Goal: Task Accomplishment & Management: Complete application form

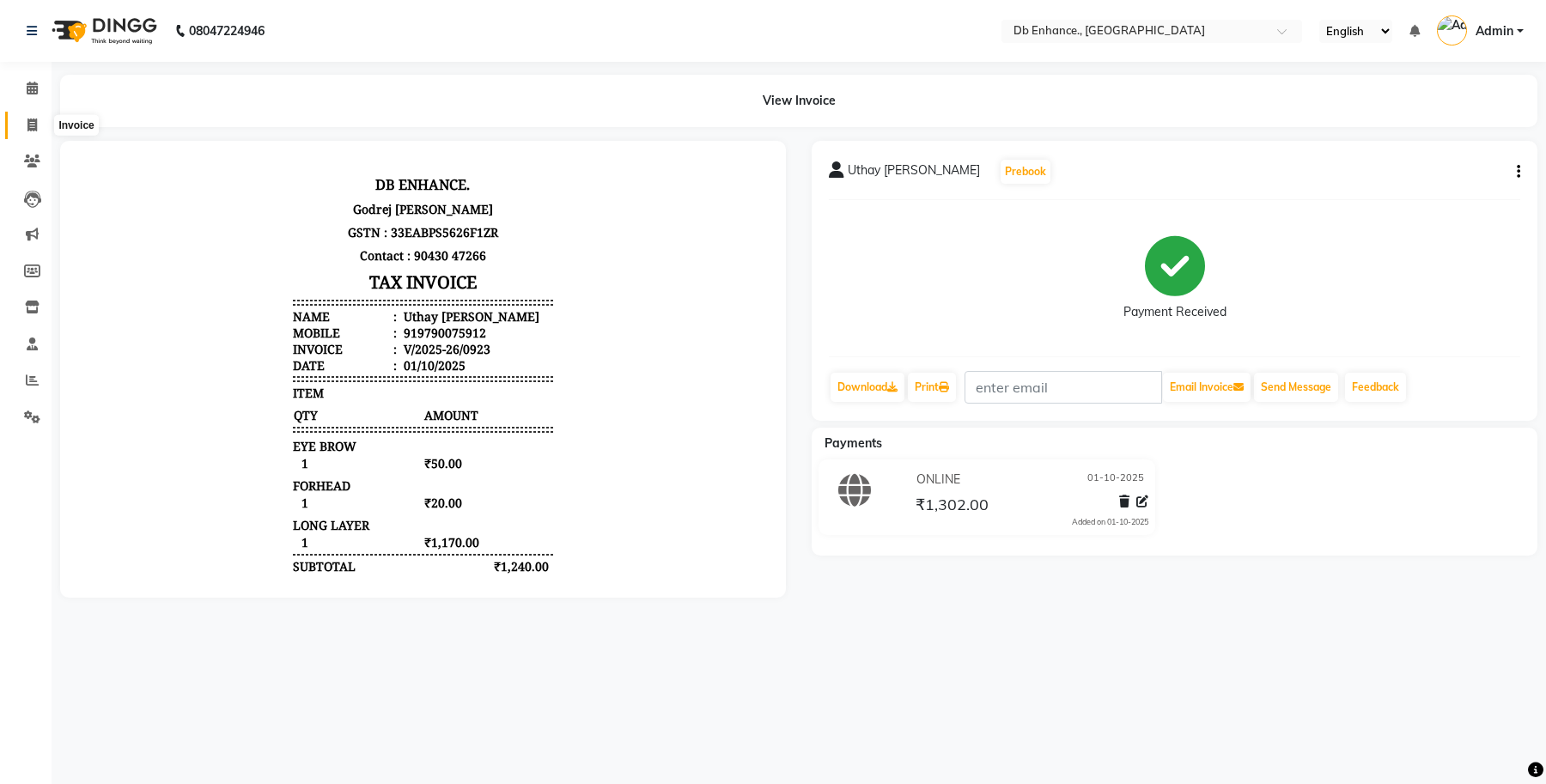
click at [30, 126] on icon at bounding box center [32, 124] width 10 height 12
select select "4474"
select select "service"
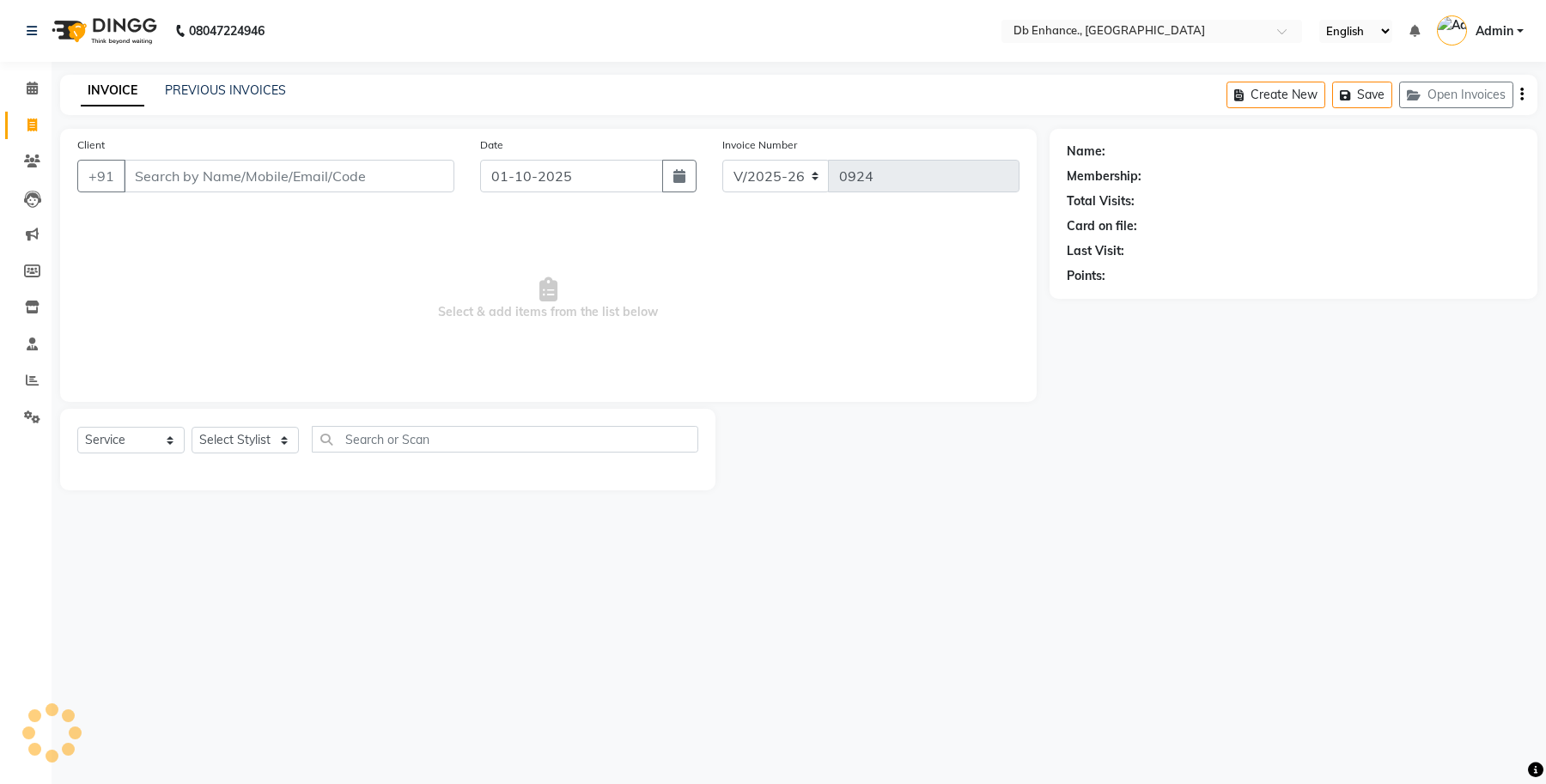
click at [172, 182] on input "Client" at bounding box center [289, 175] width 330 height 32
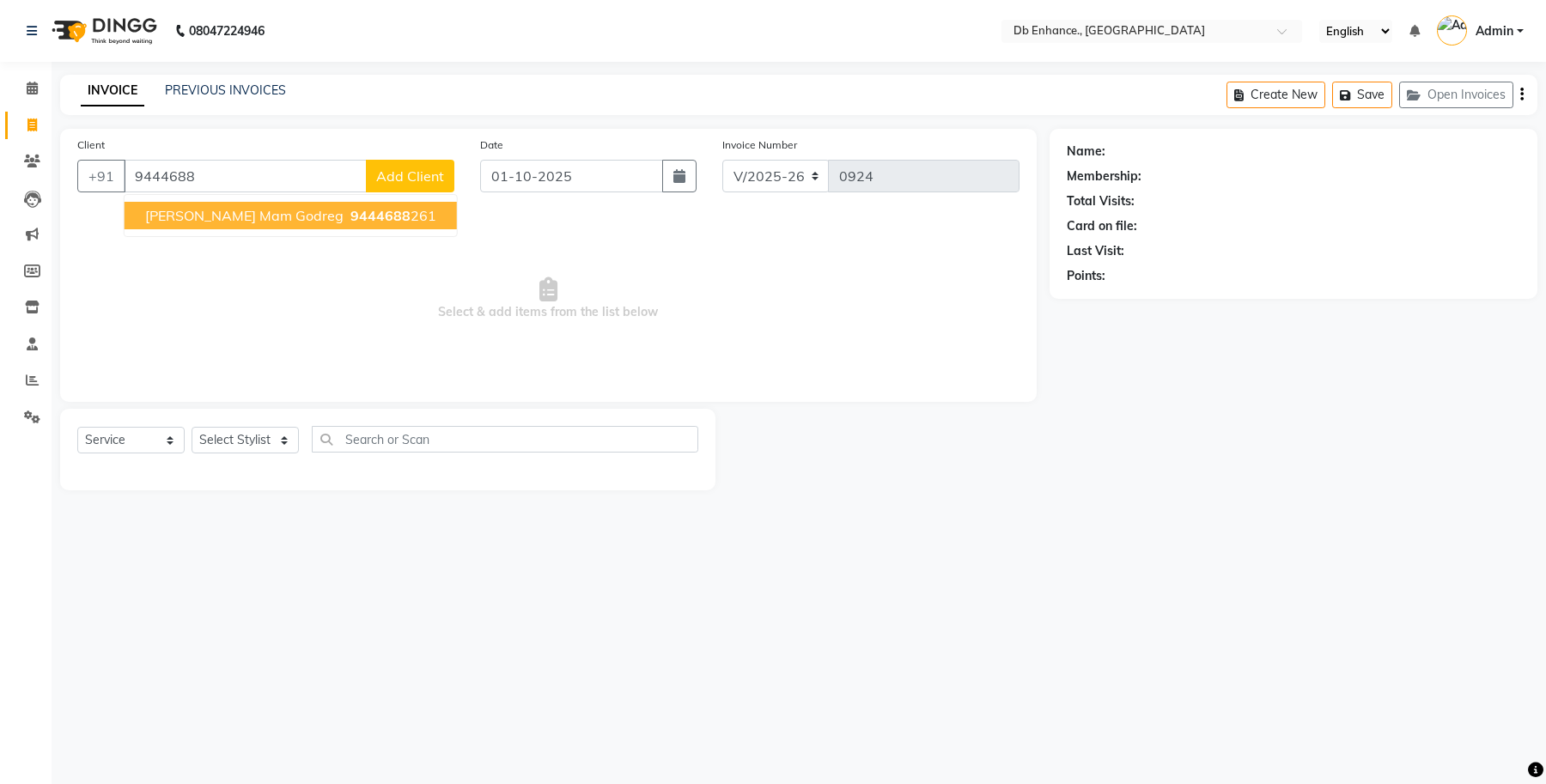
click at [230, 216] on span "[PERSON_NAME] mam godreg" at bounding box center [244, 216] width 198 height 17
type input "9444688261"
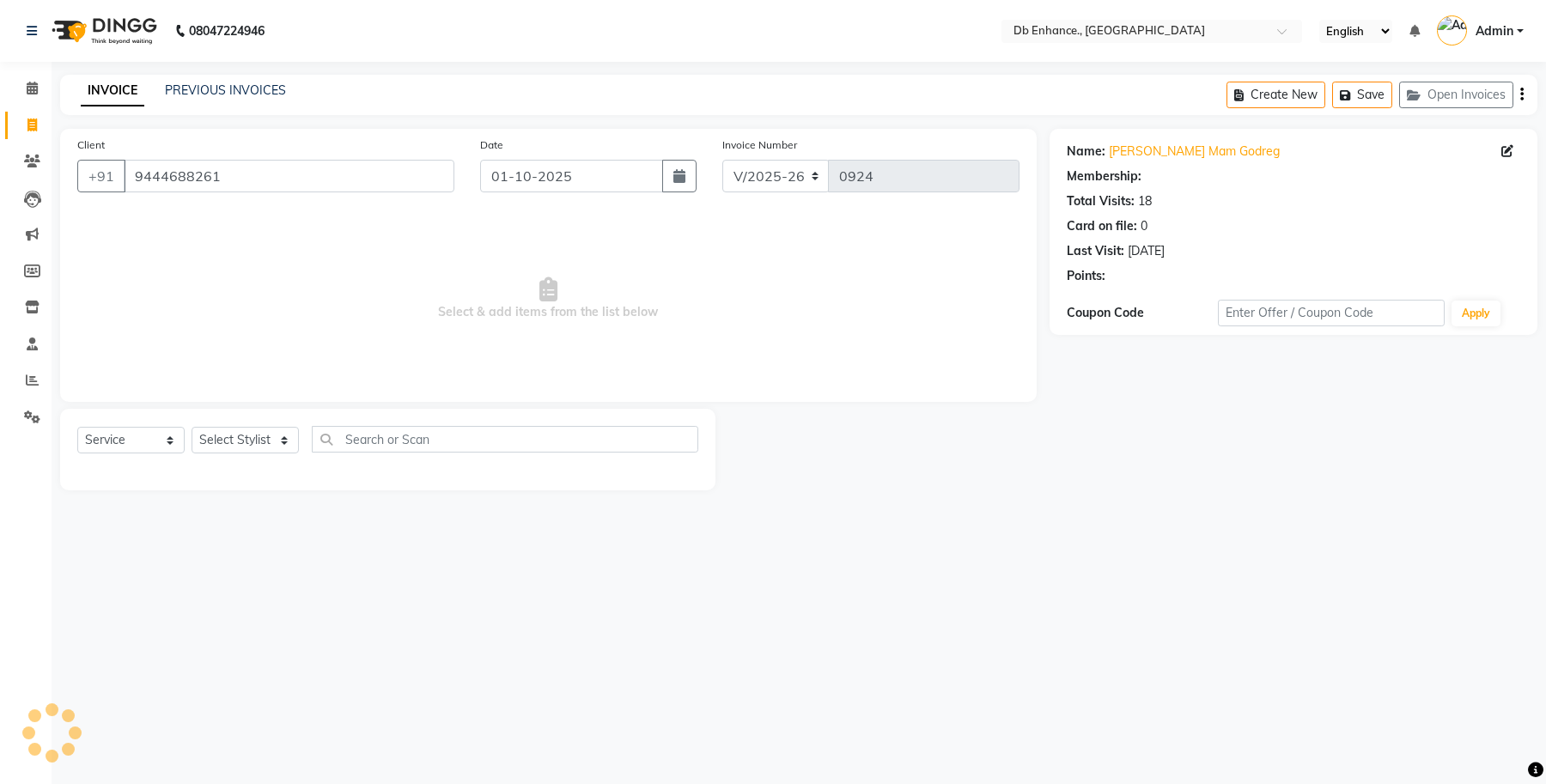
select select "1: Object"
click at [260, 444] on select "Select Stylist [PERSON_NAME] [PERSON_NAME] [PERSON_NAME] [GEOGRAPHIC_DATA][PERS…" at bounding box center [245, 440] width 107 height 27
select select "67593"
click at [192, 426] on select "Select Stylist [PERSON_NAME] [PERSON_NAME] [PERSON_NAME] [GEOGRAPHIC_DATA][PERS…" at bounding box center [245, 440] width 107 height 27
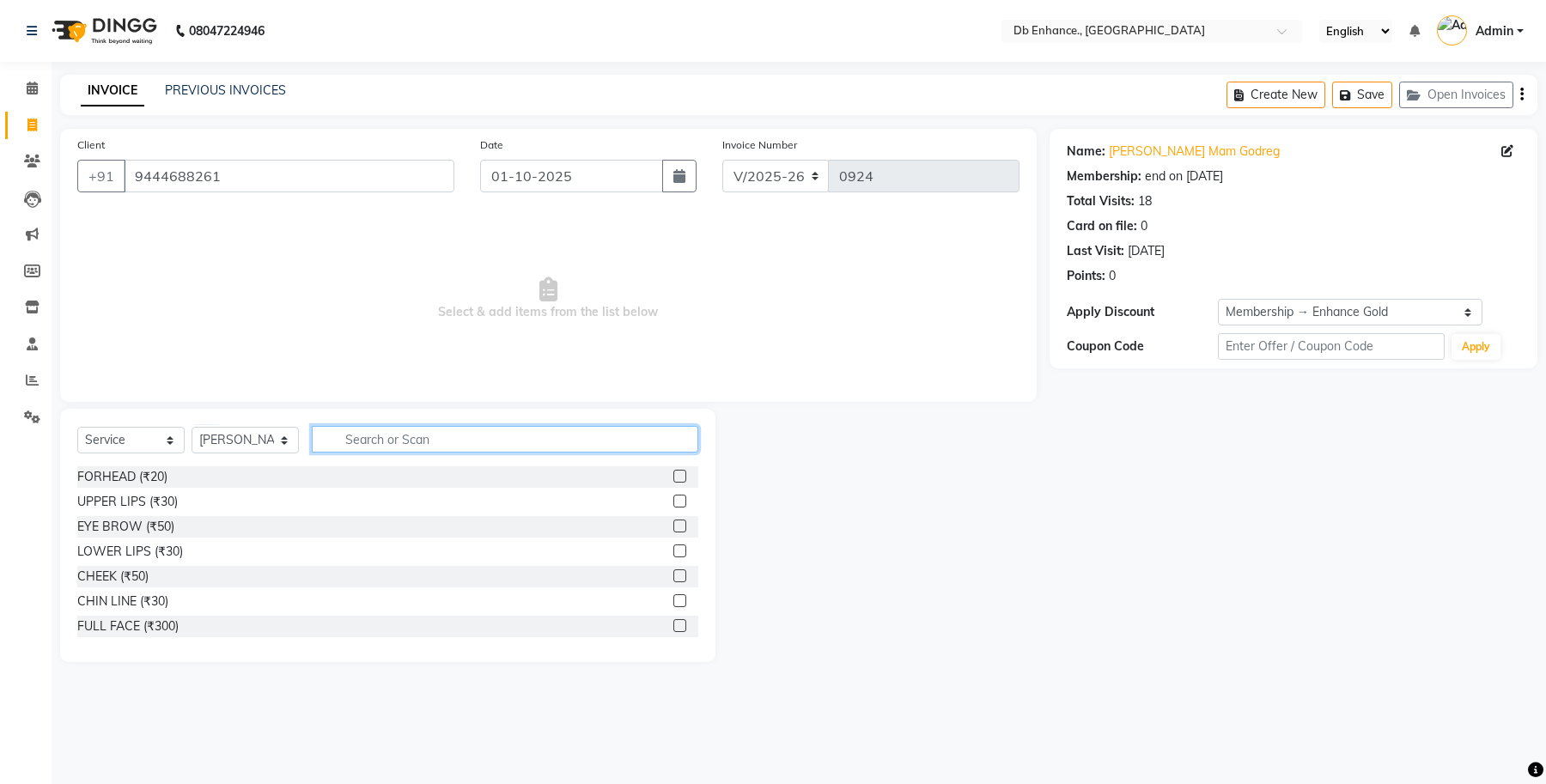
click at [475, 432] on input "text" at bounding box center [505, 439] width 386 height 27
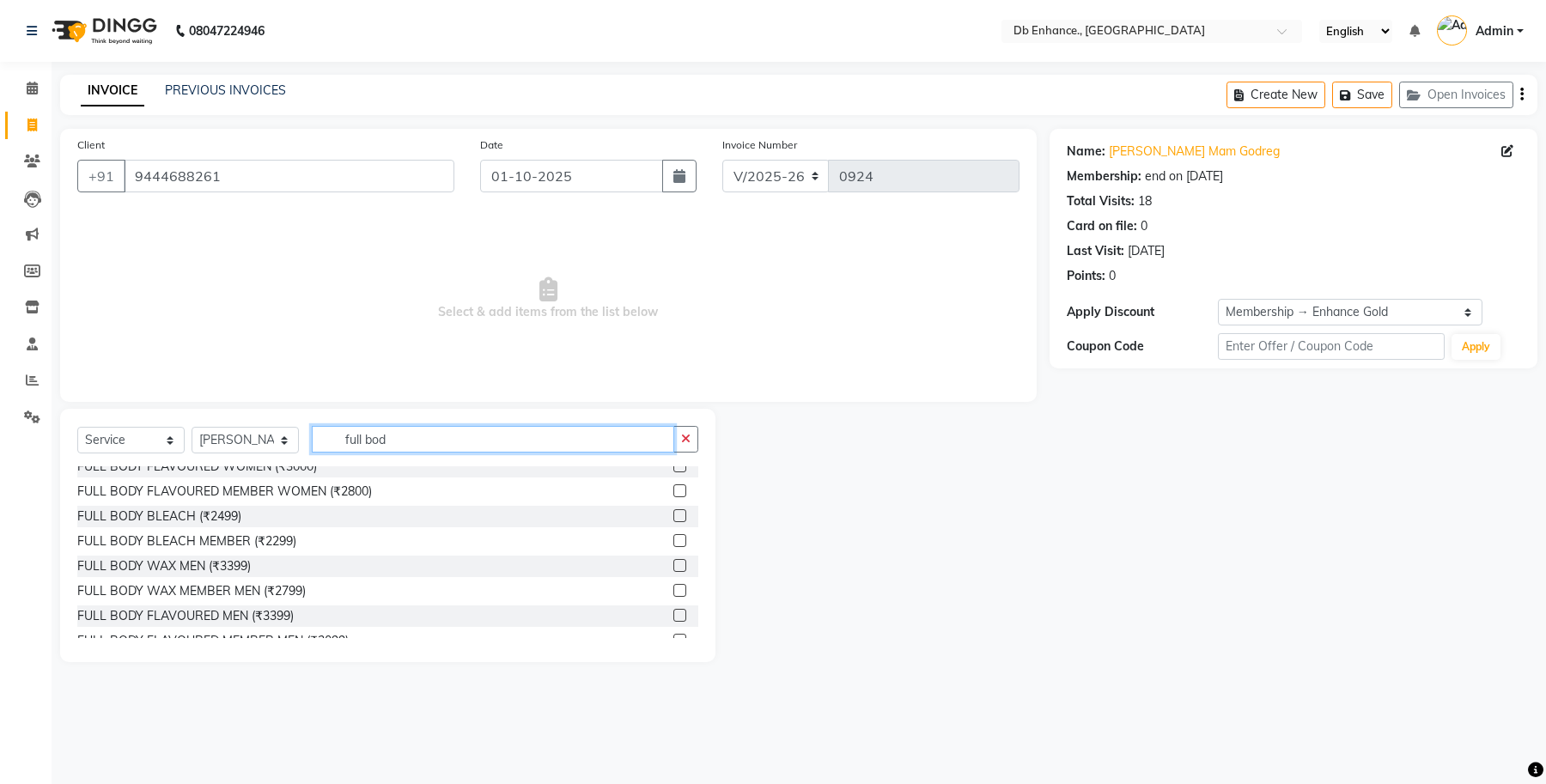
scroll to position [77, 0]
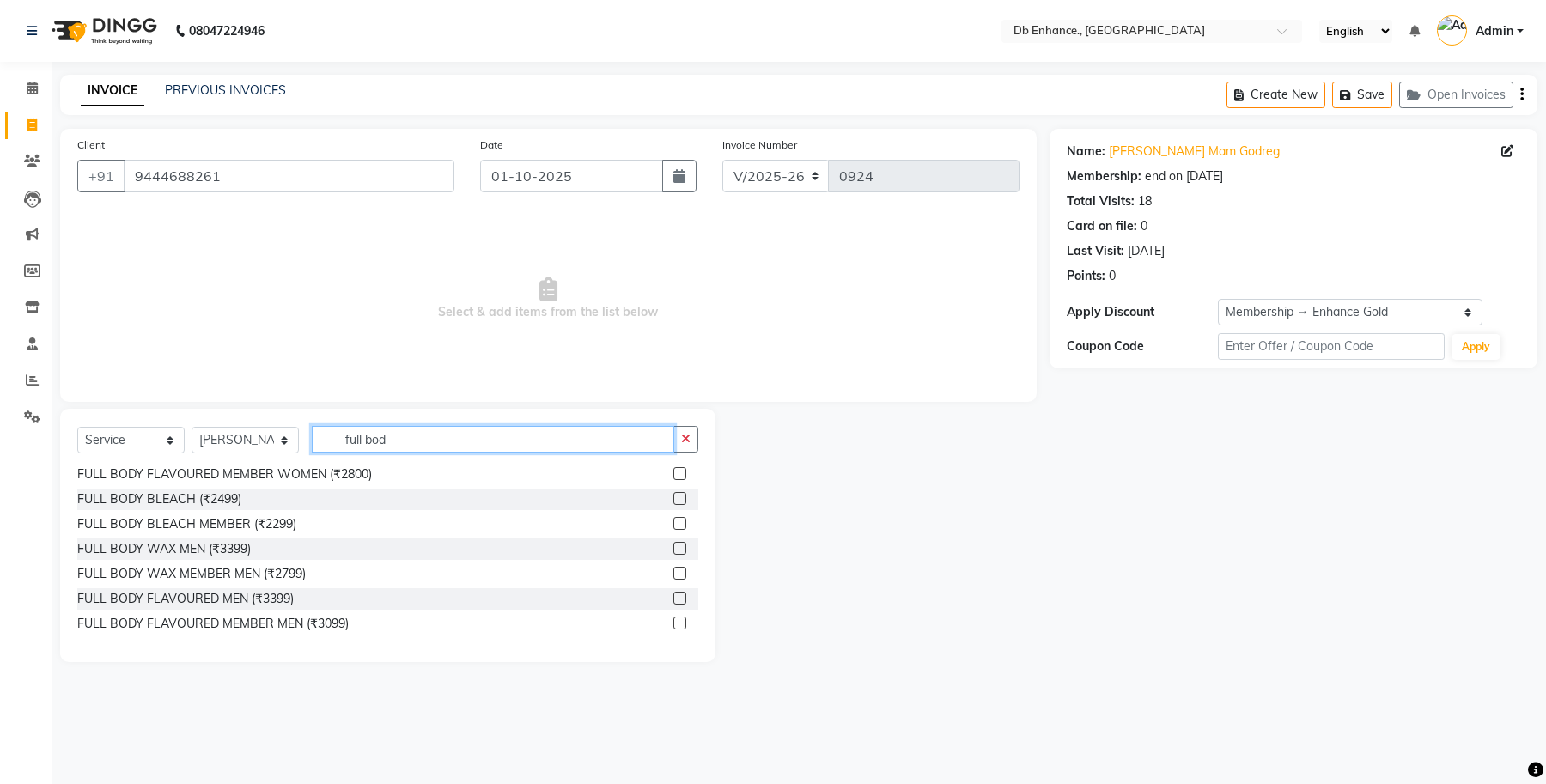
type input "full bod"
click at [674, 570] on label at bounding box center [679, 572] width 12 height 12
click at [674, 570] on input "checkbox" at bounding box center [679, 574] width 11 height 11
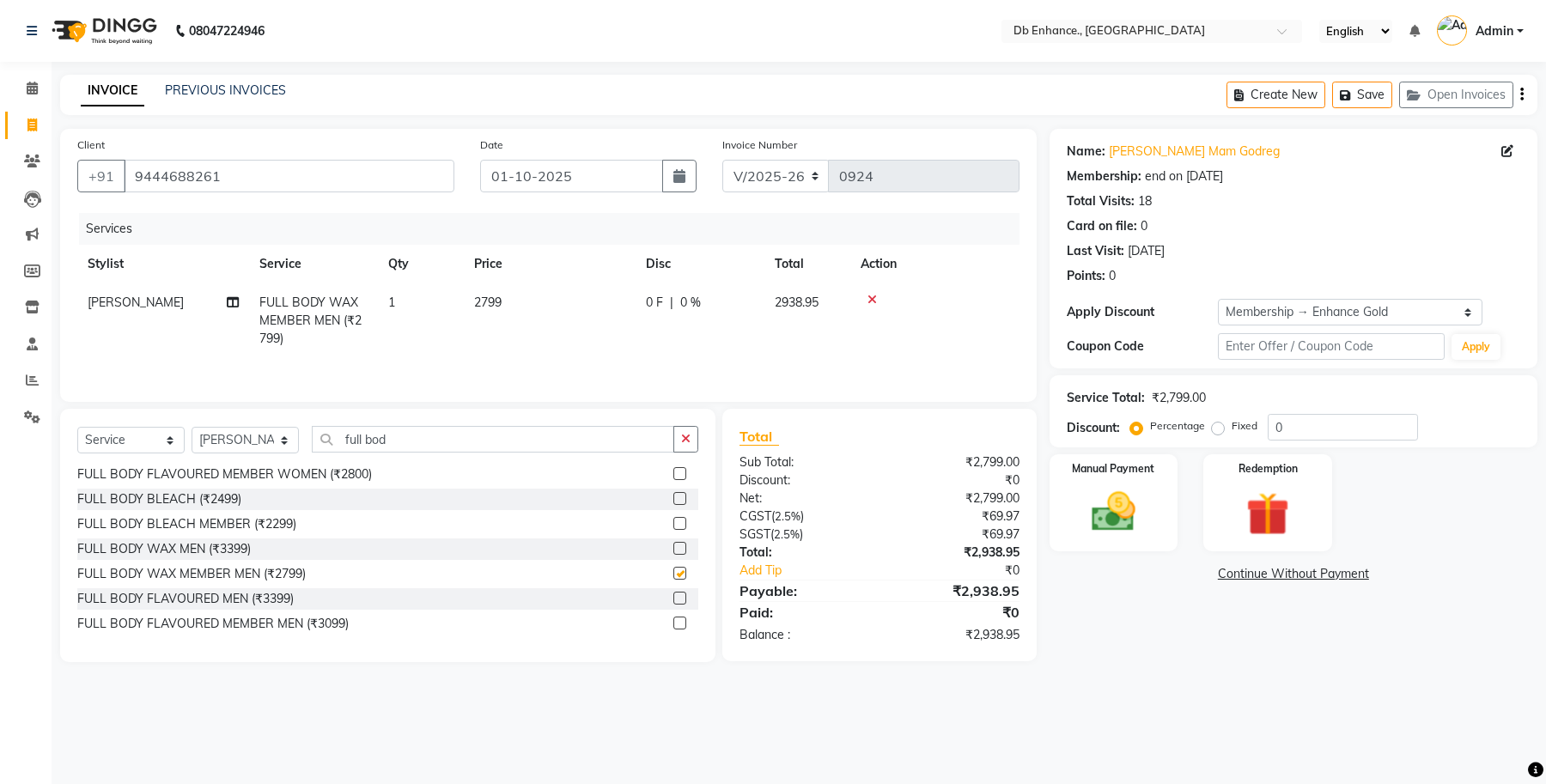
checkbox input "false"
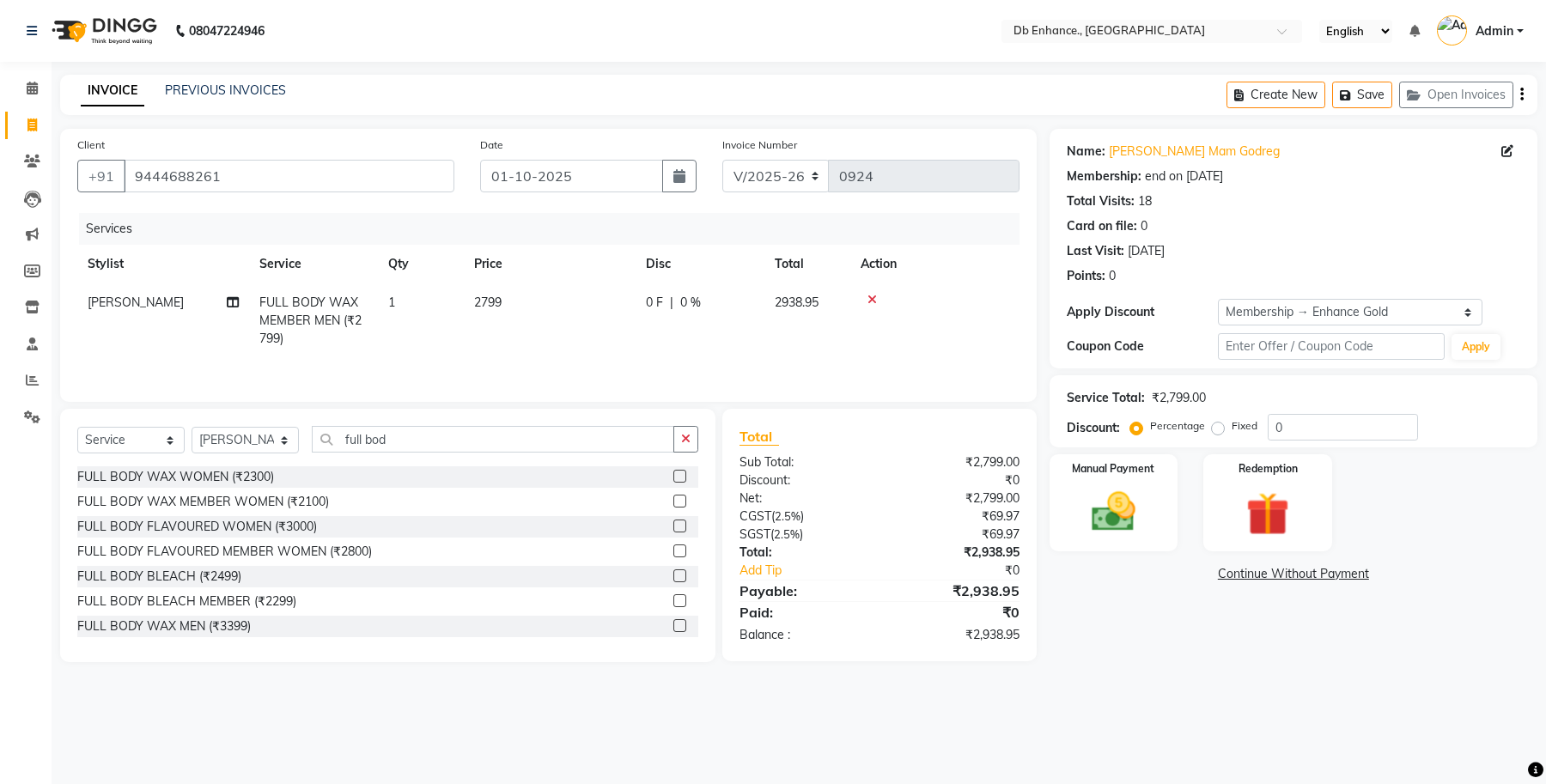
click at [674, 501] on label at bounding box center [679, 500] width 12 height 12
click at [674, 501] on input "checkbox" at bounding box center [679, 502] width 11 height 11
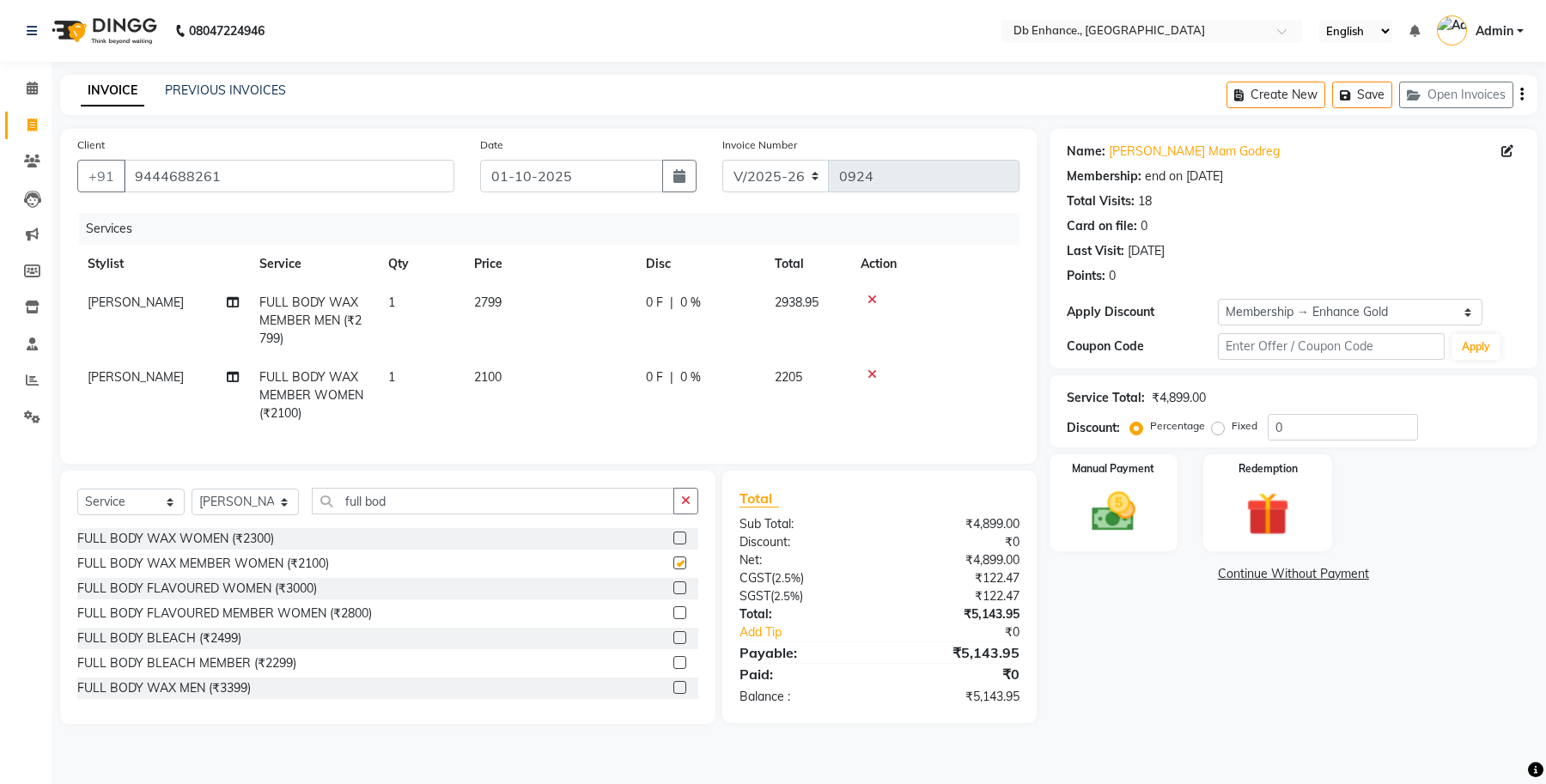
checkbox input "false"
click at [870, 299] on icon at bounding box center [872, 299] width 10 height 12
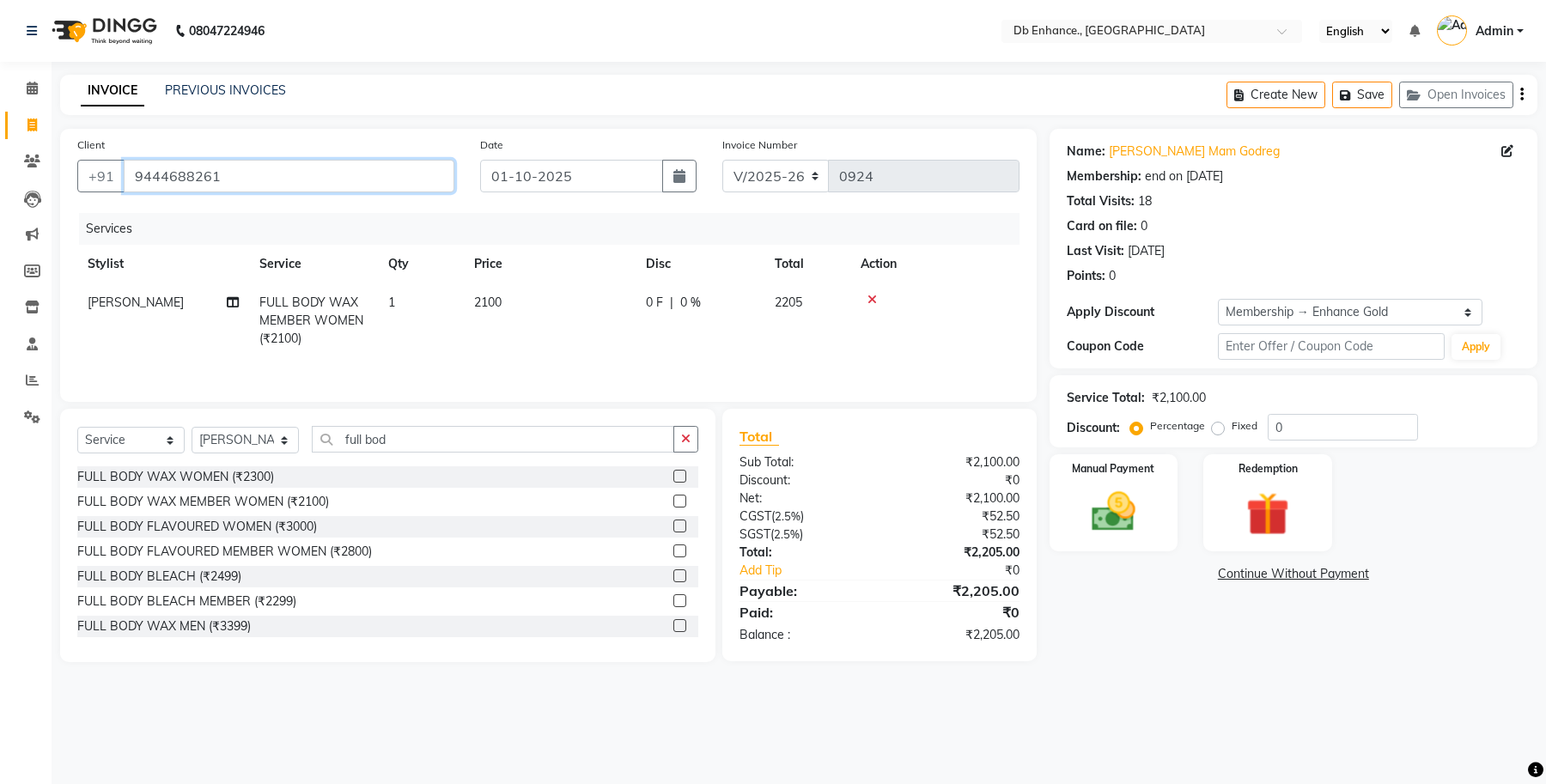
drag, startPoint x: 224, startPoint y: 176, endPoint x: 113, endPoint y: 206, distance: 115.0
click at [113, 206] on div "Client [PHONE_NUMBER] Date [DATE] Invoice Number V/2025 V/[PHONE_NUMBER] Servic…" at bounding box center [548, 265] width 976 height 273
click at [1139, 152] on link "[PERSON_NAME] Mam Godreg" at bounding box center [1194, 151] width 171 height 18
click at [295, 177] on input "9444688261" at bounding box center [289, 175] width 330 height 32
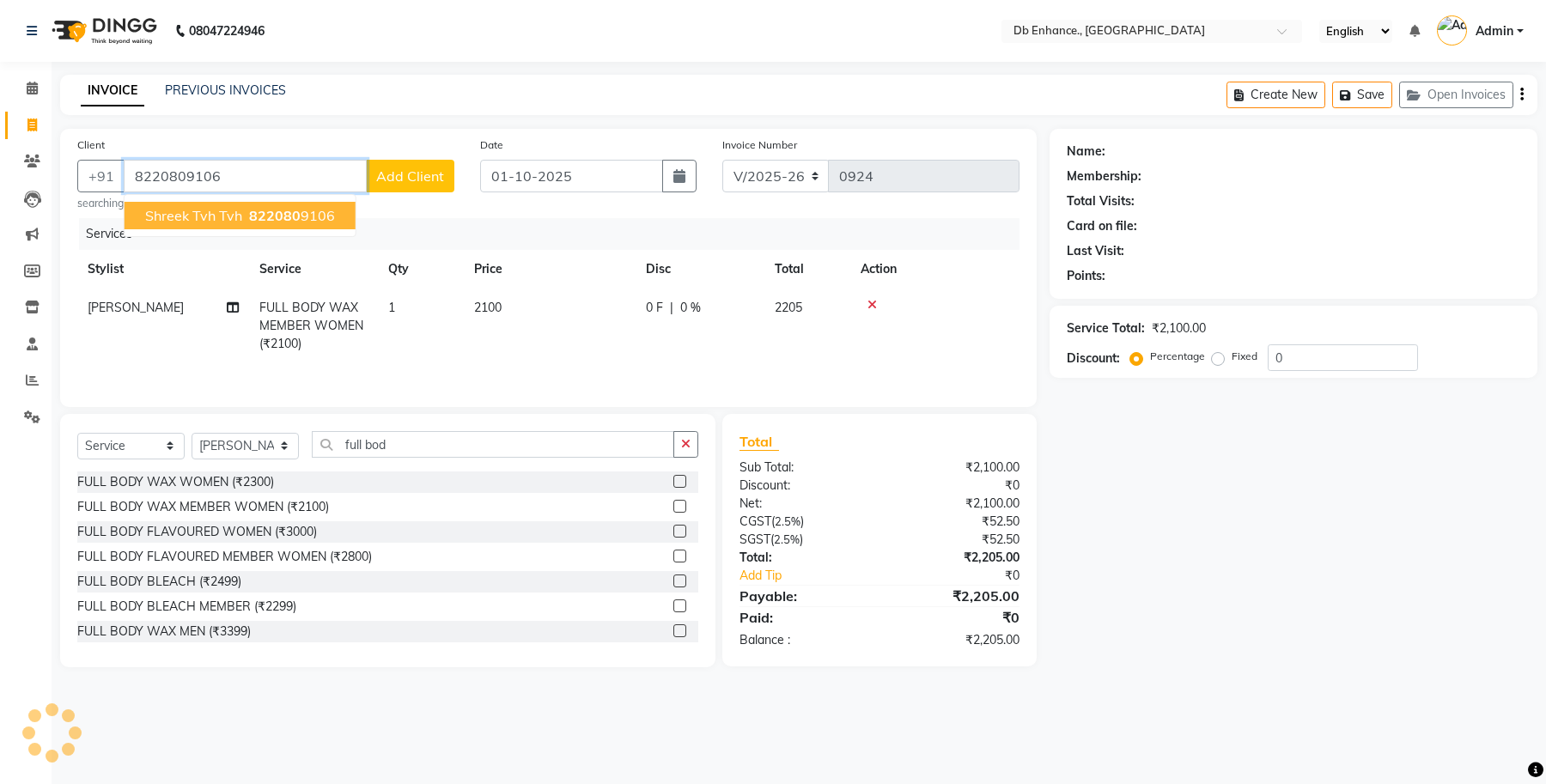
type input "8220809106"
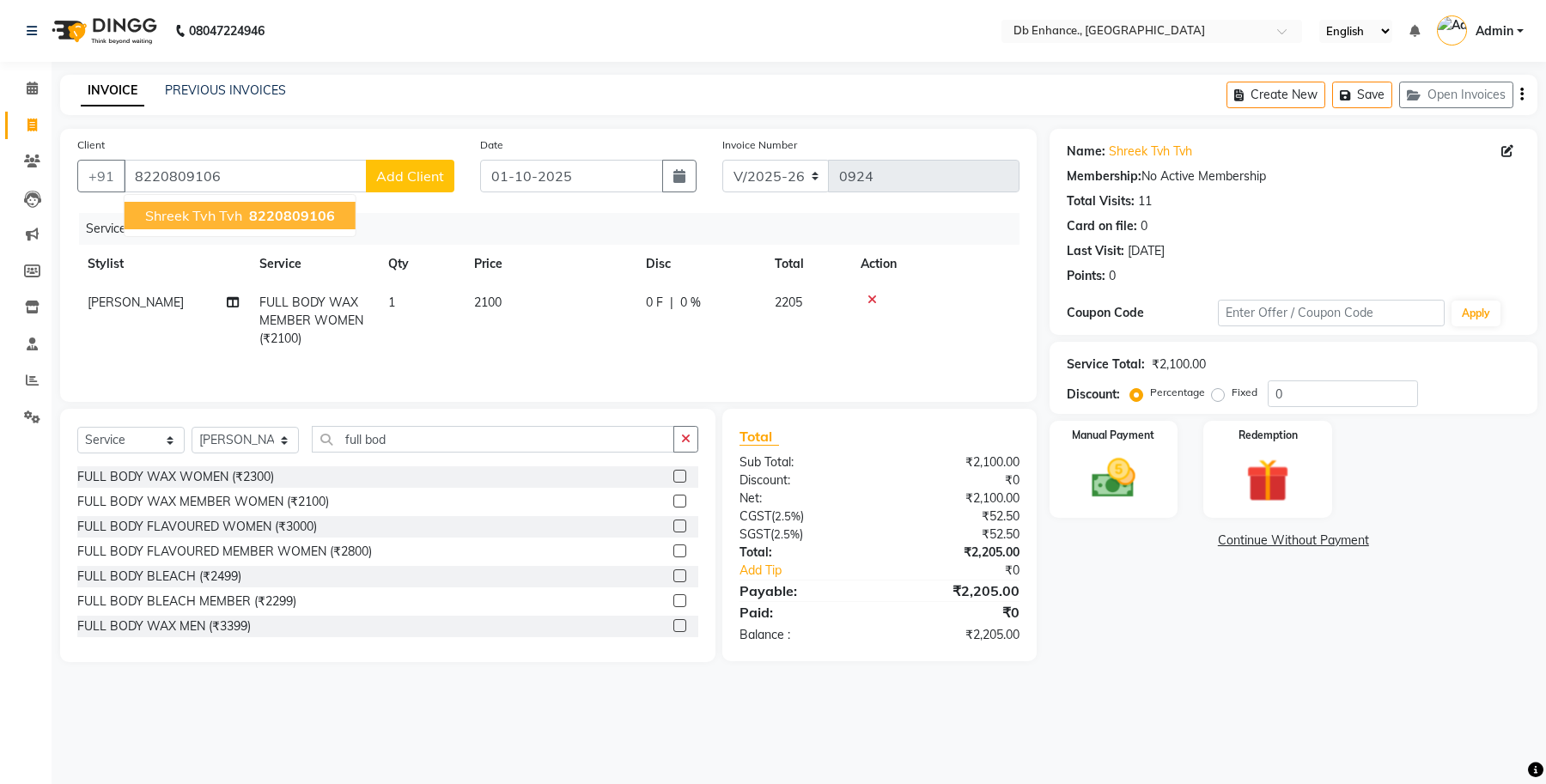
click at [279, 209] on span "8220809106" at bounding box center [292, 216] width 86 height 17
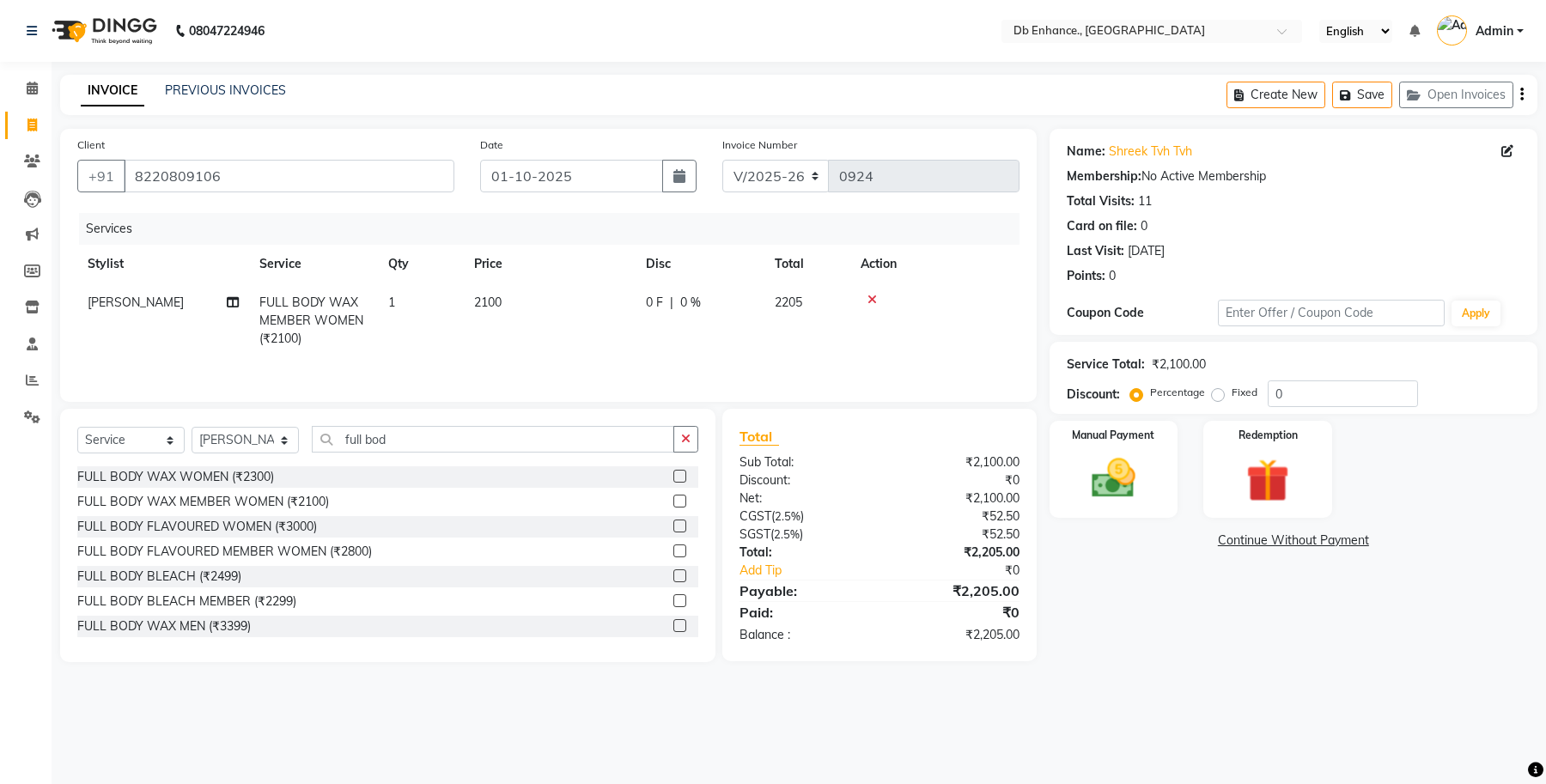
click at [869, 290] on td at bounding box center [934, 320] width 169 height 74
click at [873, 299] on icon at bounding box center [872, 299] width 10 height 12
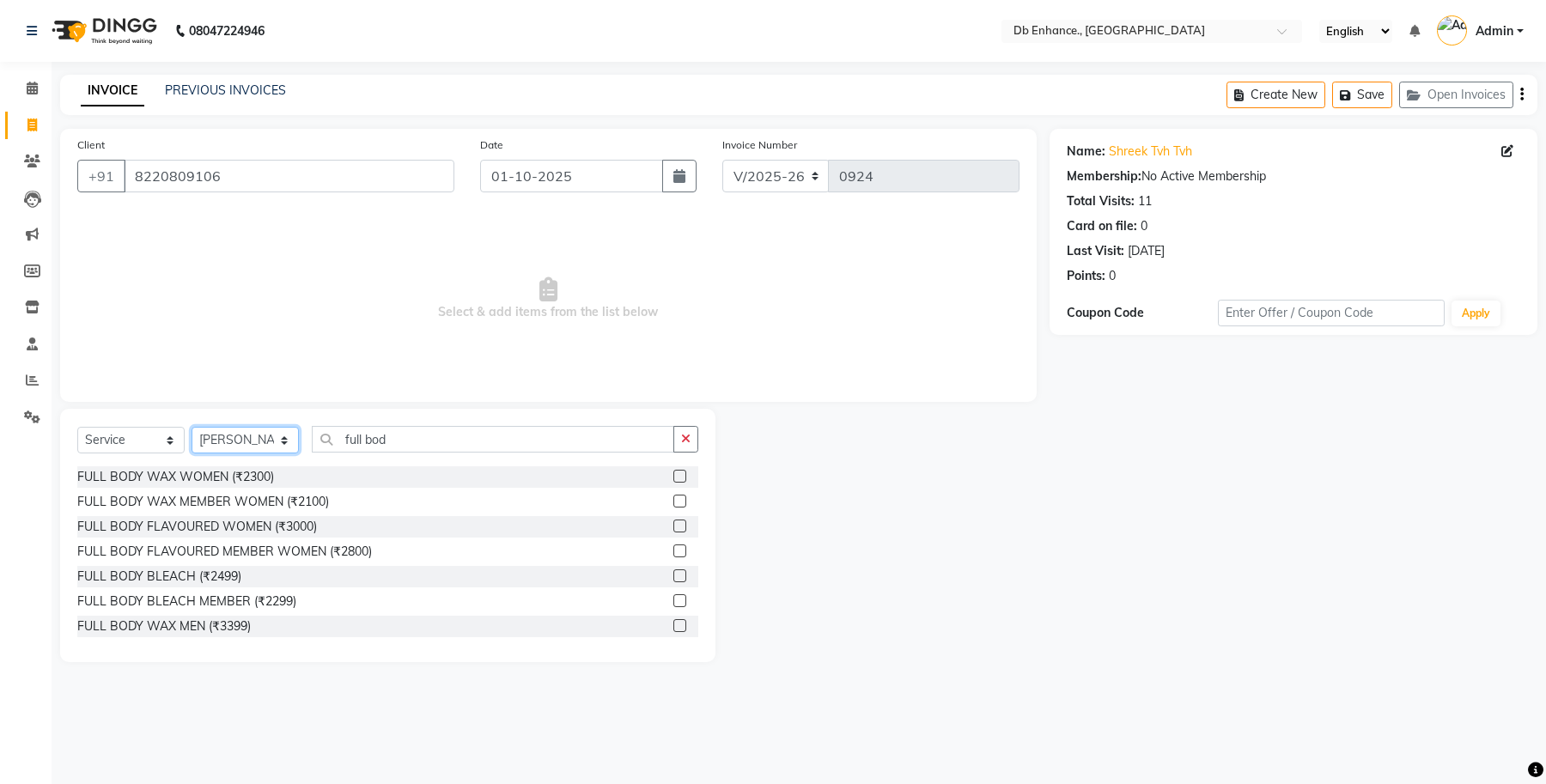
click at [272, 439] on select "Select Stylist [PERSON_NAME] [PERSON_NAME] [PERSON_NAME] [GEOGRAPHIC_DATA][PERS…" at bounding box center [245, 440] width 107 height 27
click at [192, 426] on select "Select Stylist [PERSON_NAME] [PERSON_NAME] [PERSON_NAME] [GEOGRAPHIC_DATA][PERS…" at bounding box center [245, 440] width 107 height 27
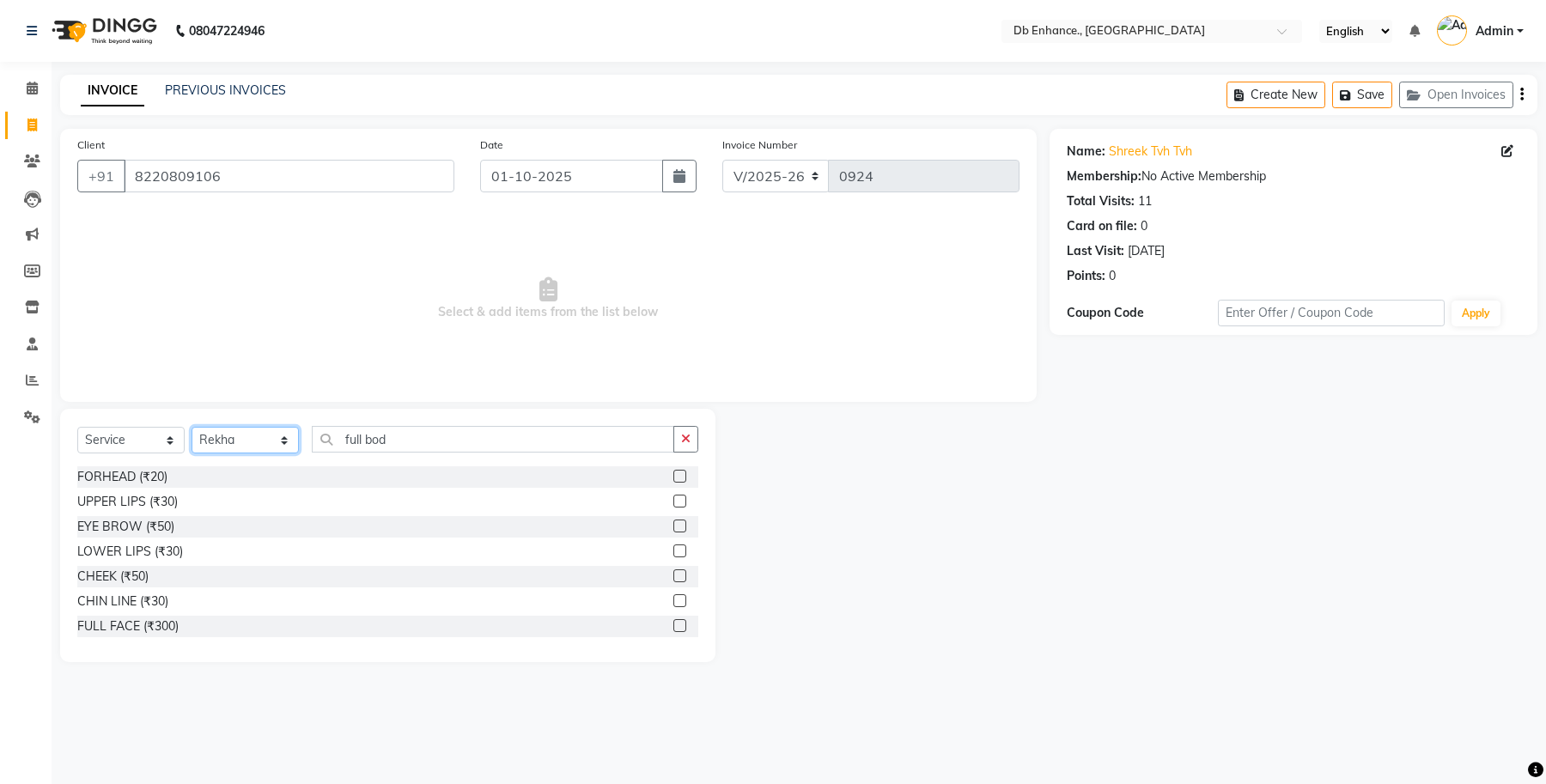
click at [258, 436] on select "Select Stylist [PERSON_NAME] [PERSON_NAME] [PERSON_NAME] [GEOGRAPHIC_DATA][PERS…" at bounding box center [245, 440] width 107 height 27
select select "92922"
click at [192, 426] on select "Select Stylist [PERSON_NAME] [PERSON_NAME] [PERSON_NAME] [GEOGRAPHIC_DATA][PERS…" at bounding box center [245, 440] width 107 height 27
click at [398, 433] on input "full bod" at bounding box center [493, 439] width 363 height 27
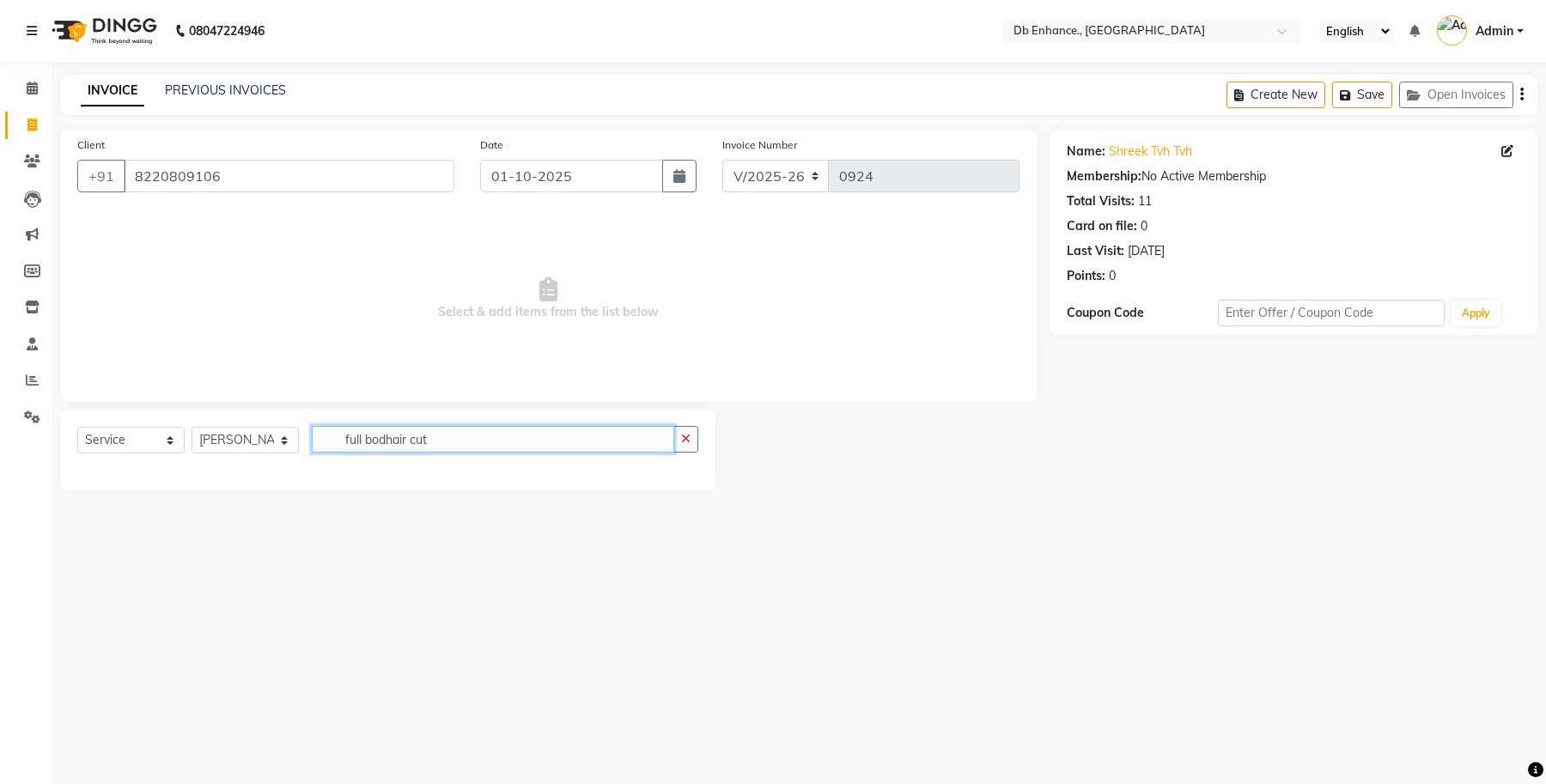
click at [386, 439] on input "full bodhair cut" at bounding box center [493, 439] width 363 height 27
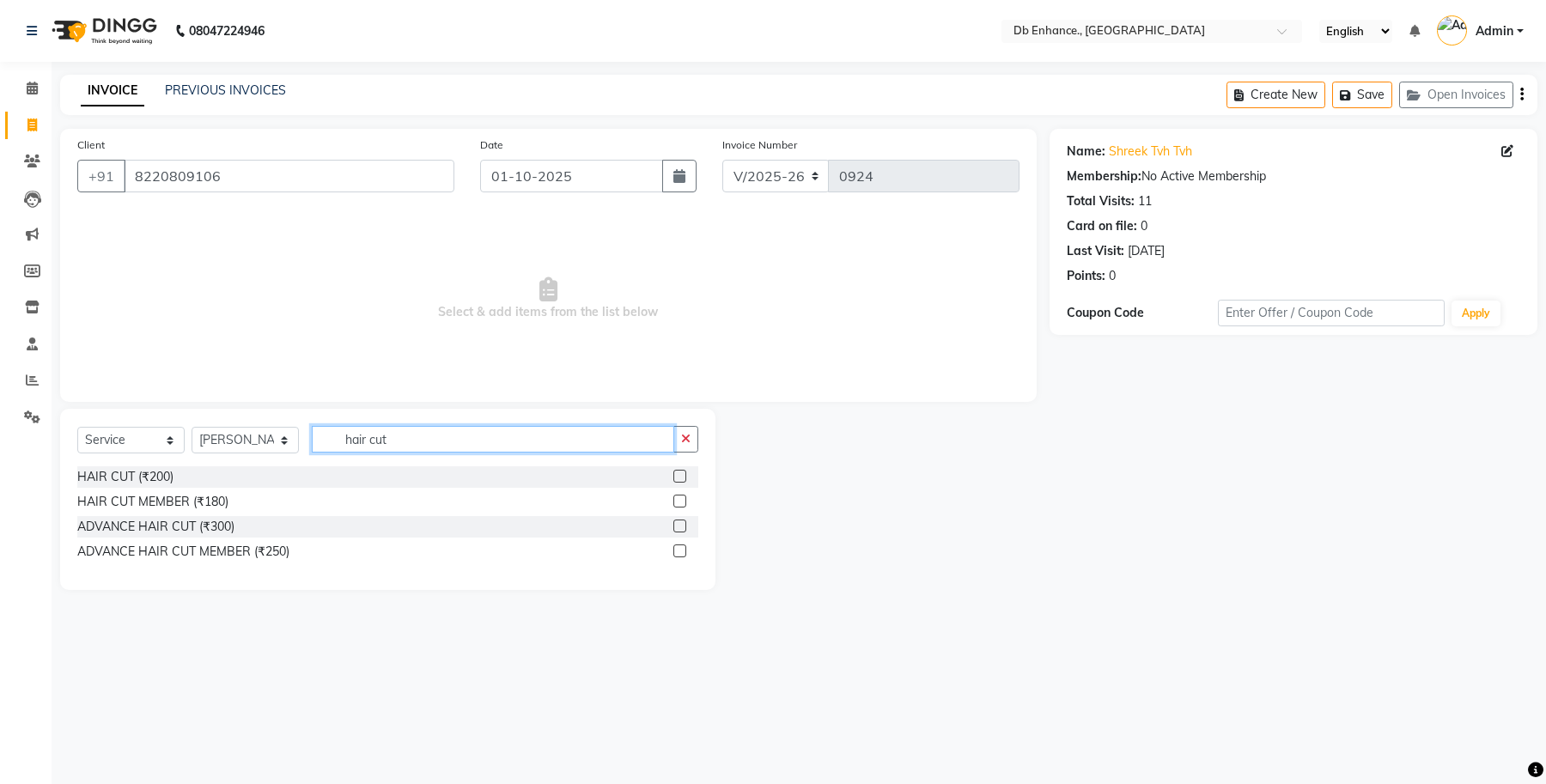
type input "hair cut"
click at [679, 476] on label at bounding box center [679, 475] width 12 height 12
click at [679, 476] on input "checkbox" at bounding box center [679, 477] width 11 height 11
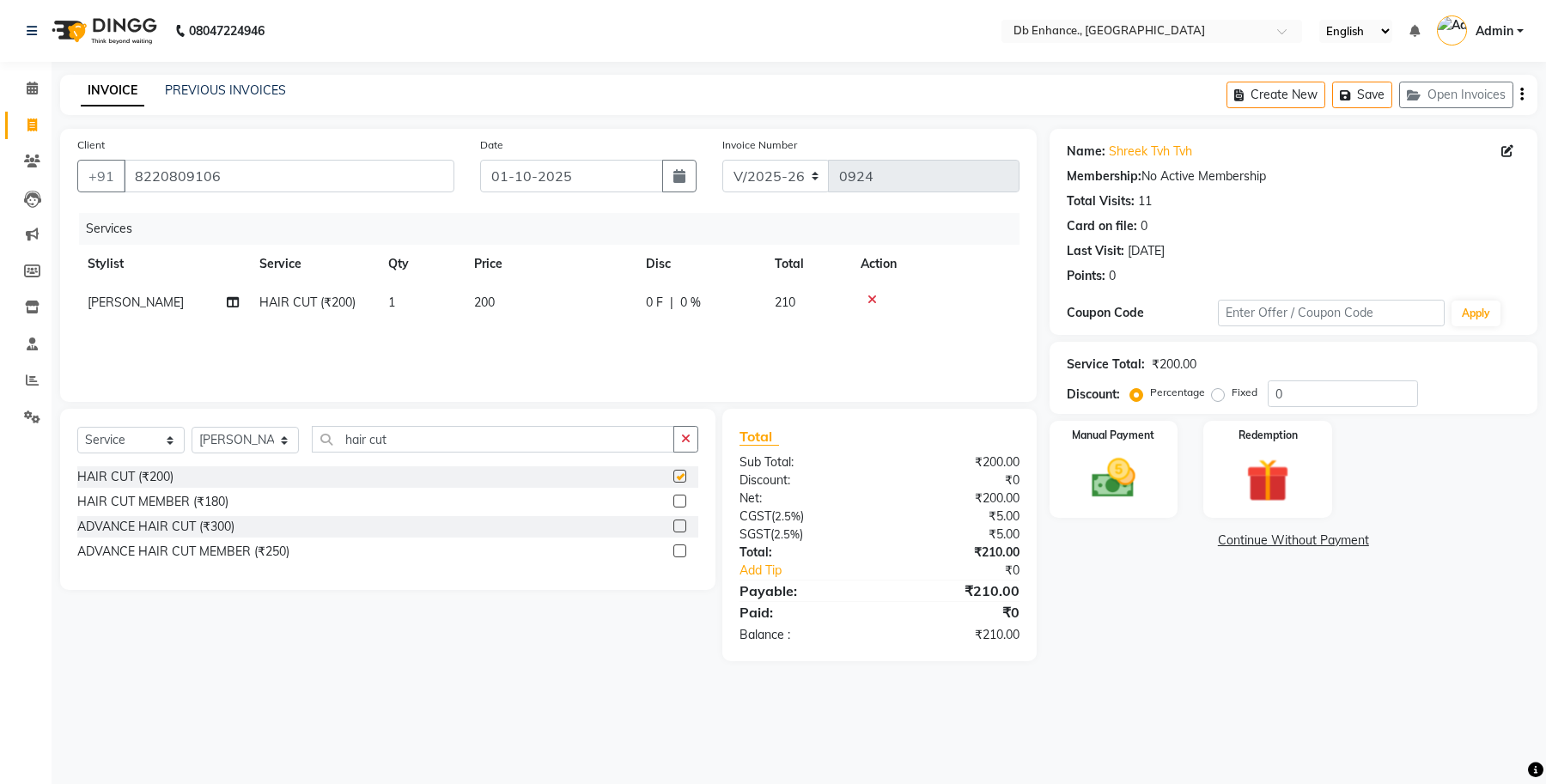
checkbox input "false"
drag, startPoint x: 220, startPoint y: 173, endPoint x: 96, endPoint y: 229, distance: 136.1
click at [99, 193] on div "Client [PHONE_NUMBER]" at bounding box center [265, 171] width 403 height 71
